Goal: Information Seeking & Learning: Find specific fact

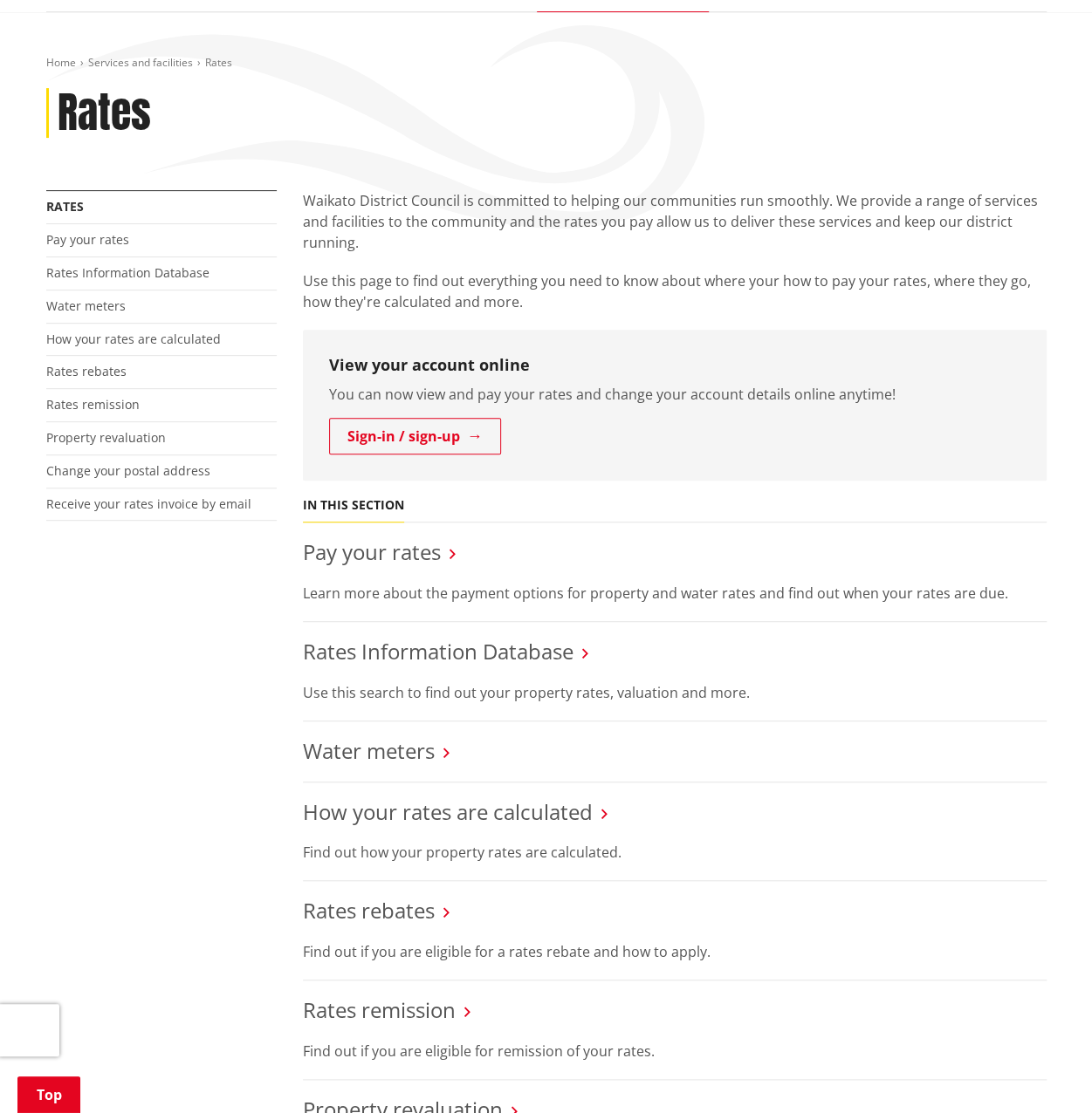
scroll to position [349, 0]
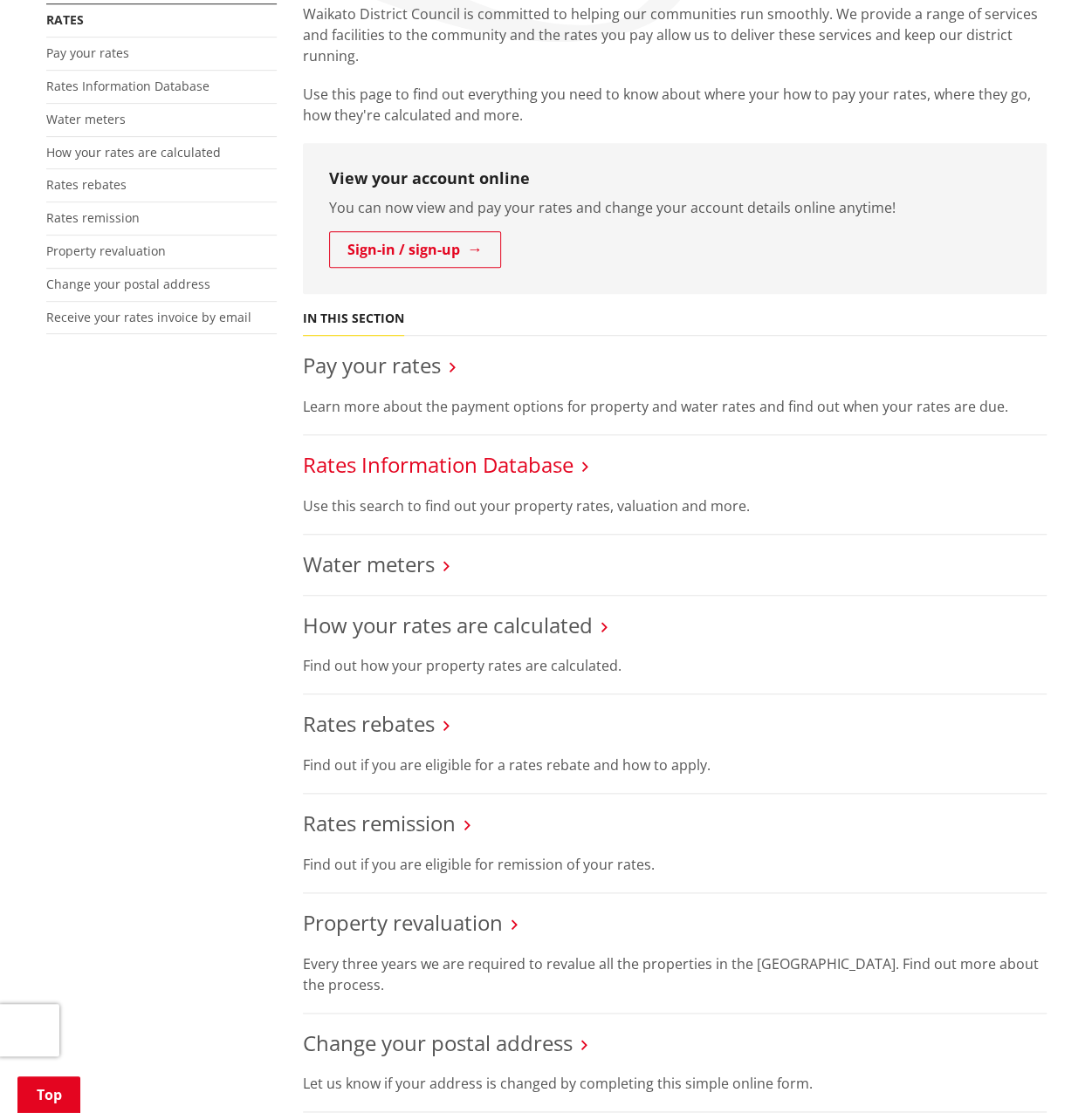
click at [440, 474] on link "Rates Information Database" at bounding box center [437, 464] width 270 height 29
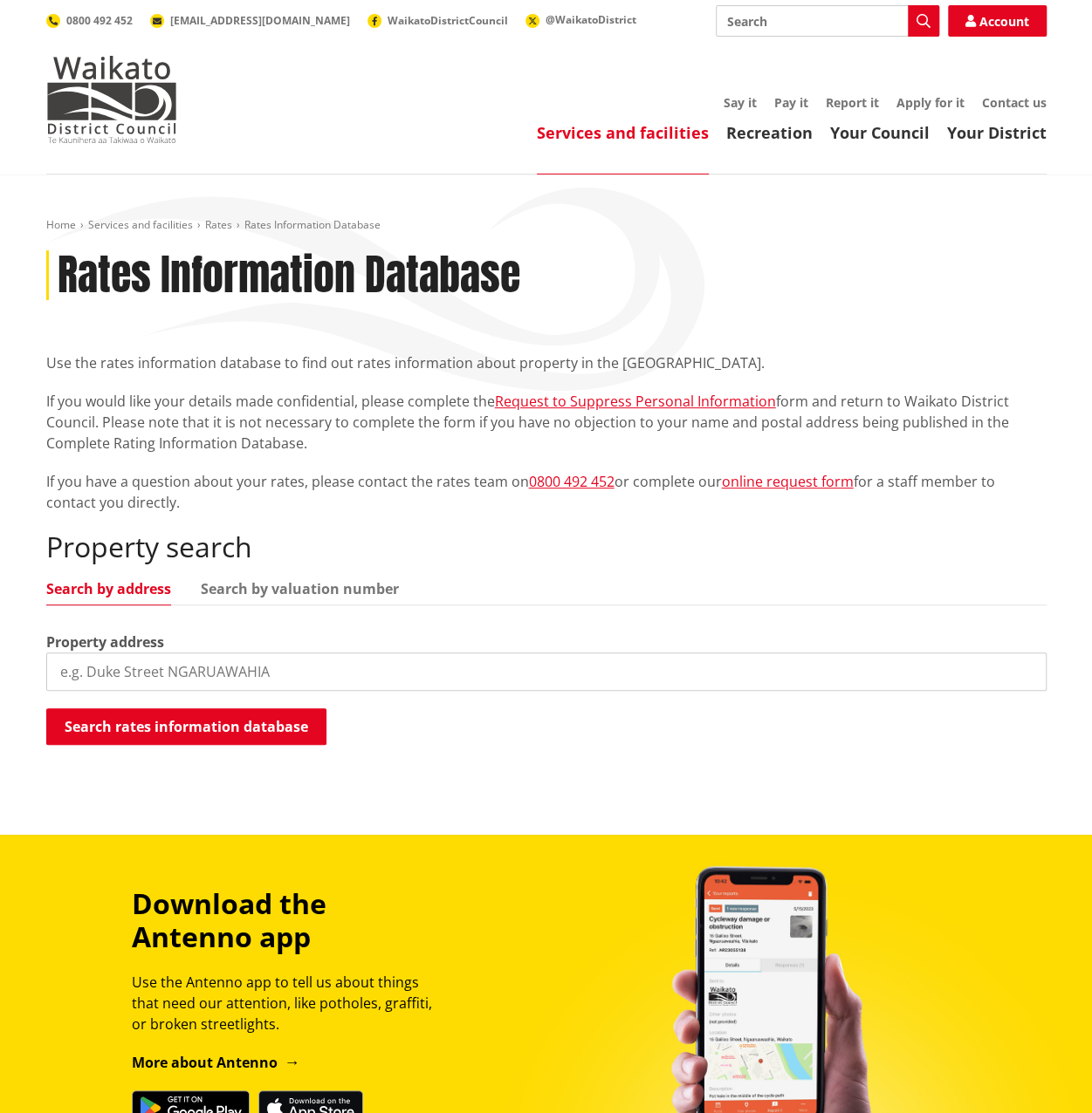
click at [336, 598] on ul "Search by address Search by valuation number" at bounding box center [546, 594] width 1000 height 24
click at [107, 669] on input "search" at bounding box center [546, 672] width 1000 height 39
type input "656 waimai valley road"
click at [250, 727] on button "Search rates information database" at bounding box center [186, 727] width 280 height 37
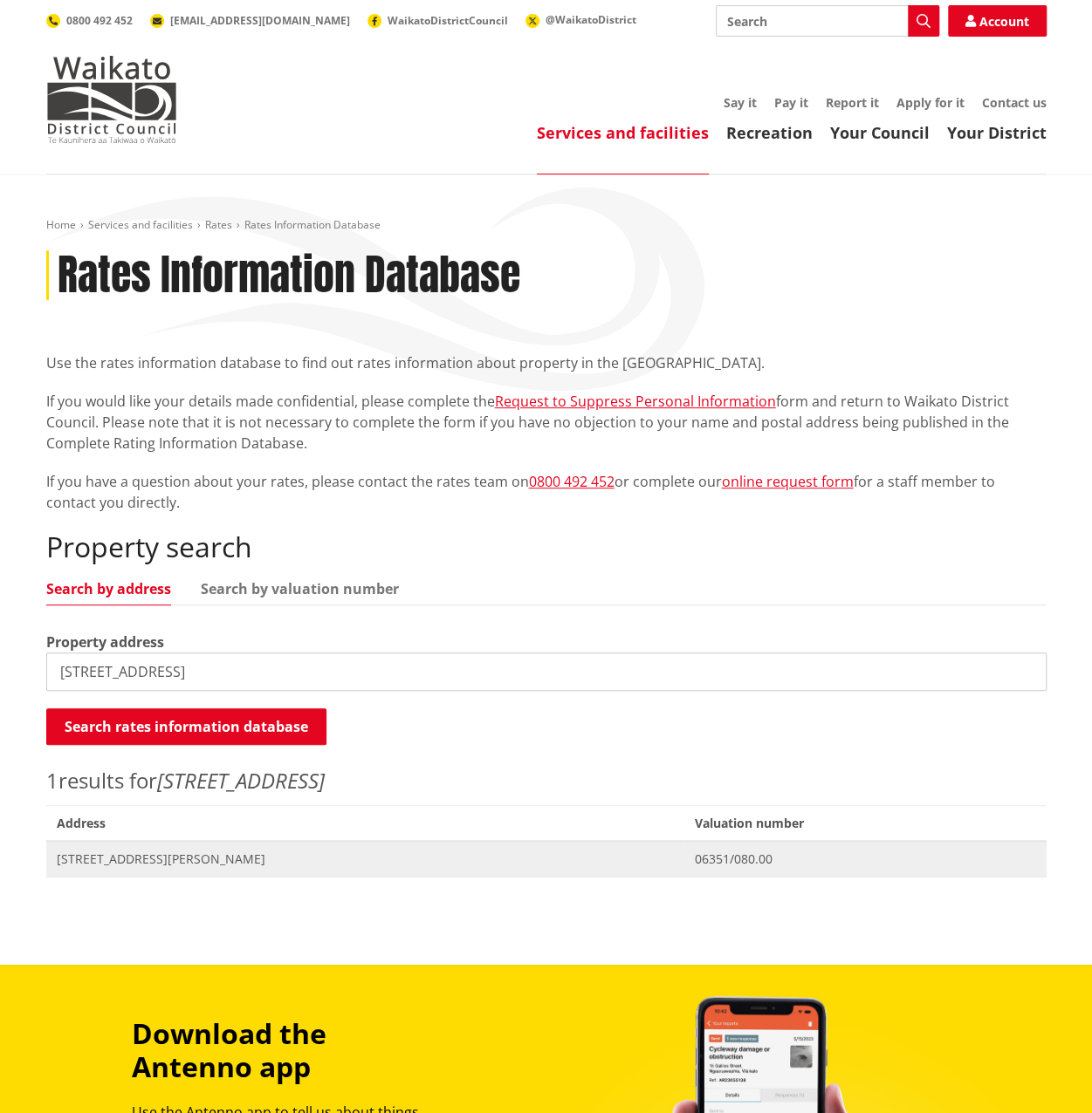
click at [125, 864] on span "656 Waimai Valley Road TE AKAU" at bounding box center [366, 859] width 618 height 18
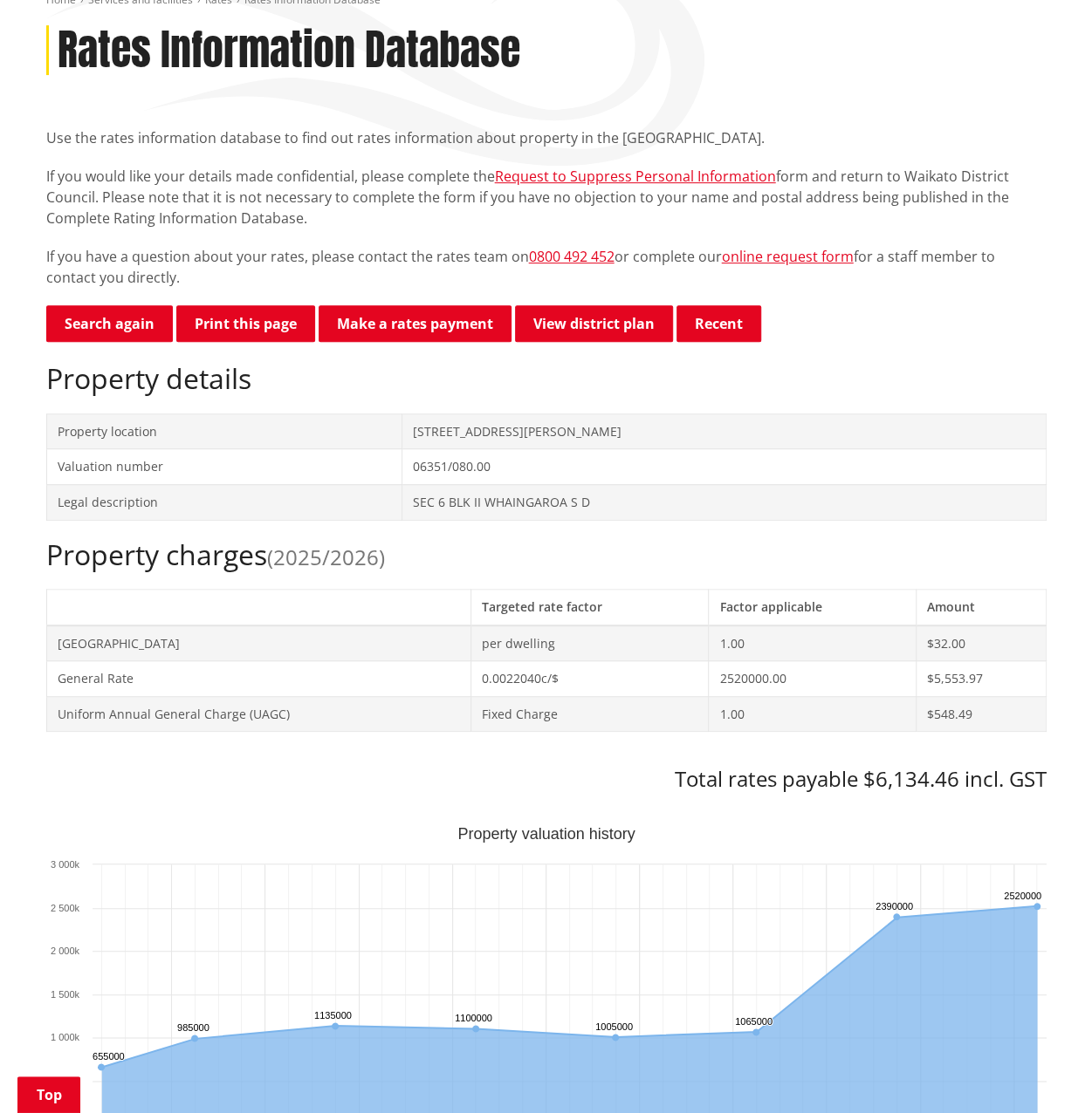
scroll to position [174, 0]
